Goal: Task Accomplishment & Management: Use online tool/utility

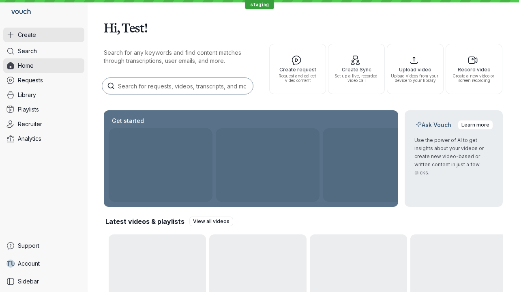
click at [44, 35] on button "Create" at bounding box center [43, 35] width 81 height 15
